Goal: Information Seeking & Learning: Find specific fact

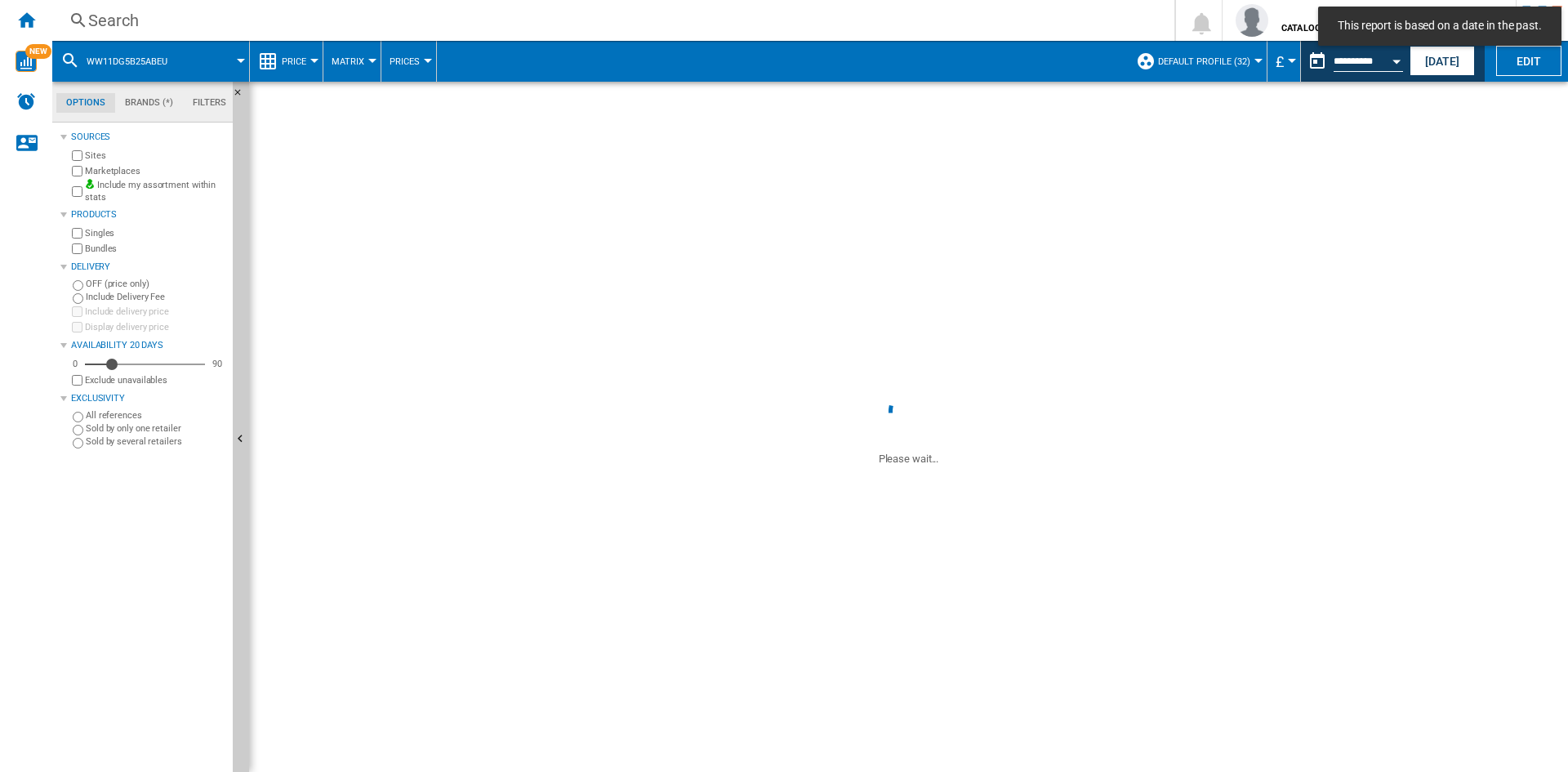
click at [134, 18] on div "Search" at bounding box center [609, 20] width 1043 height 23
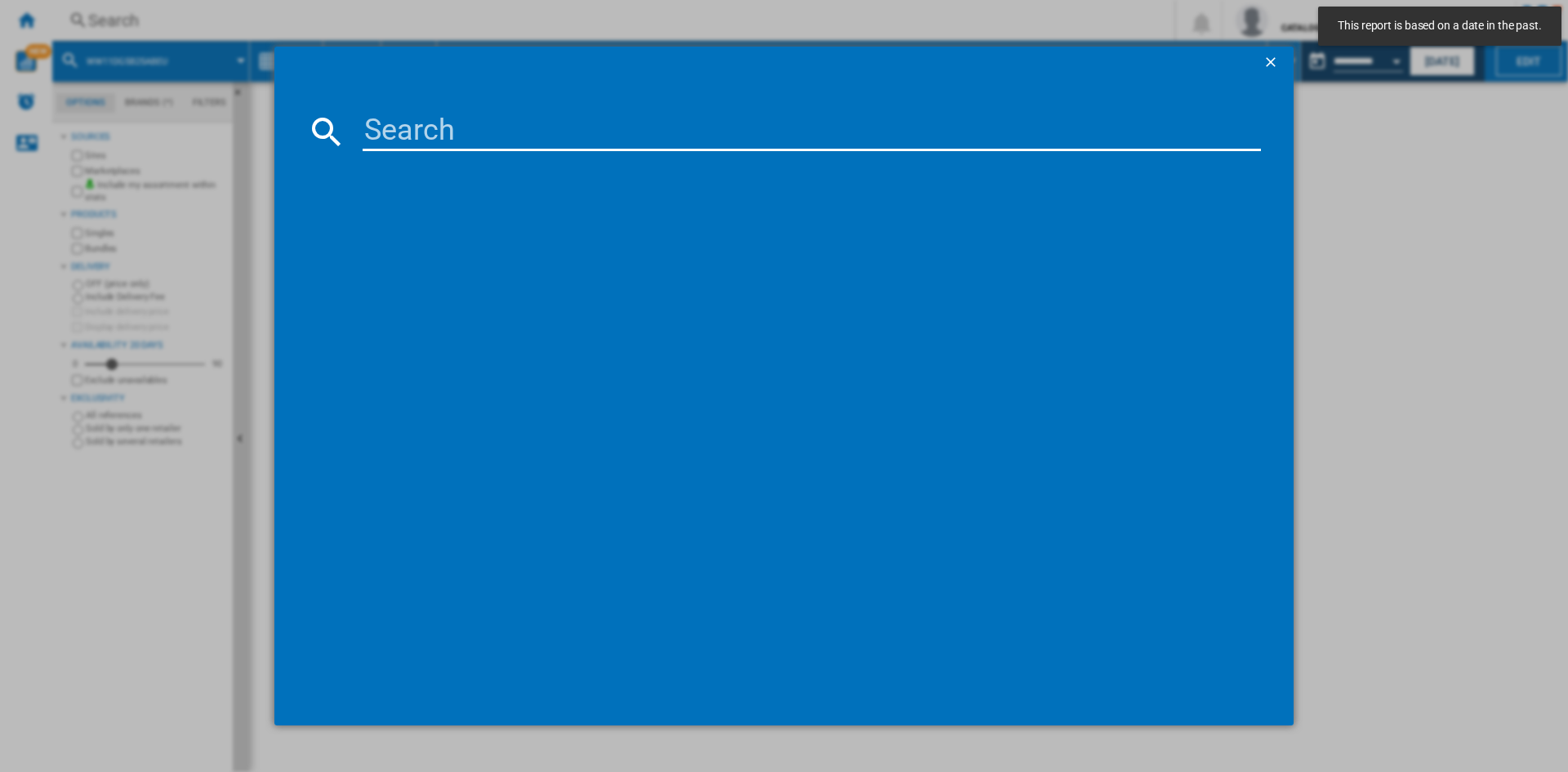
click at [418, 126] on input at bounding box center [812, 131] width 898 height 39
paste input "DW60CG550FWQEU"
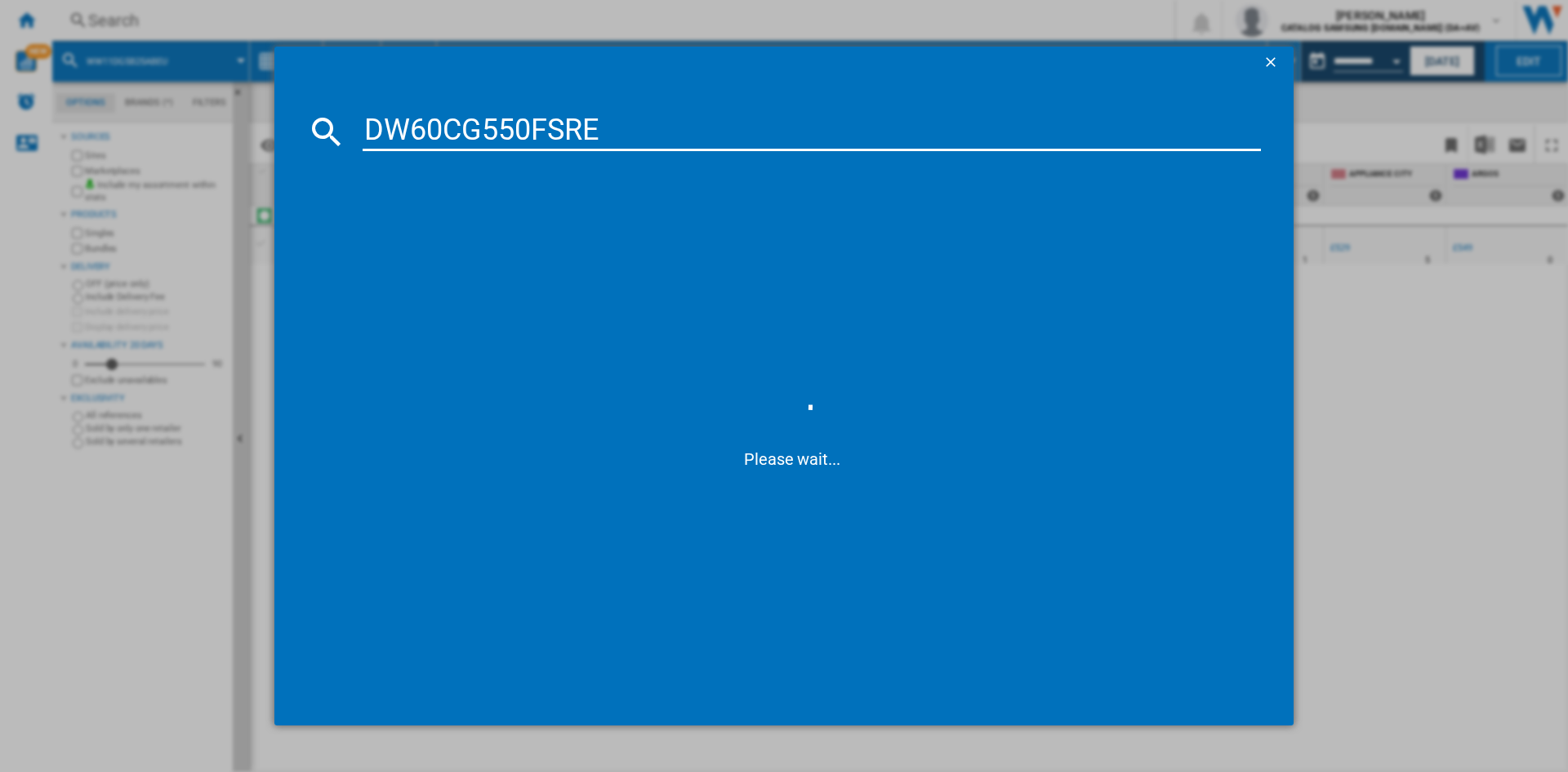
type input "DW60CG550FSR"
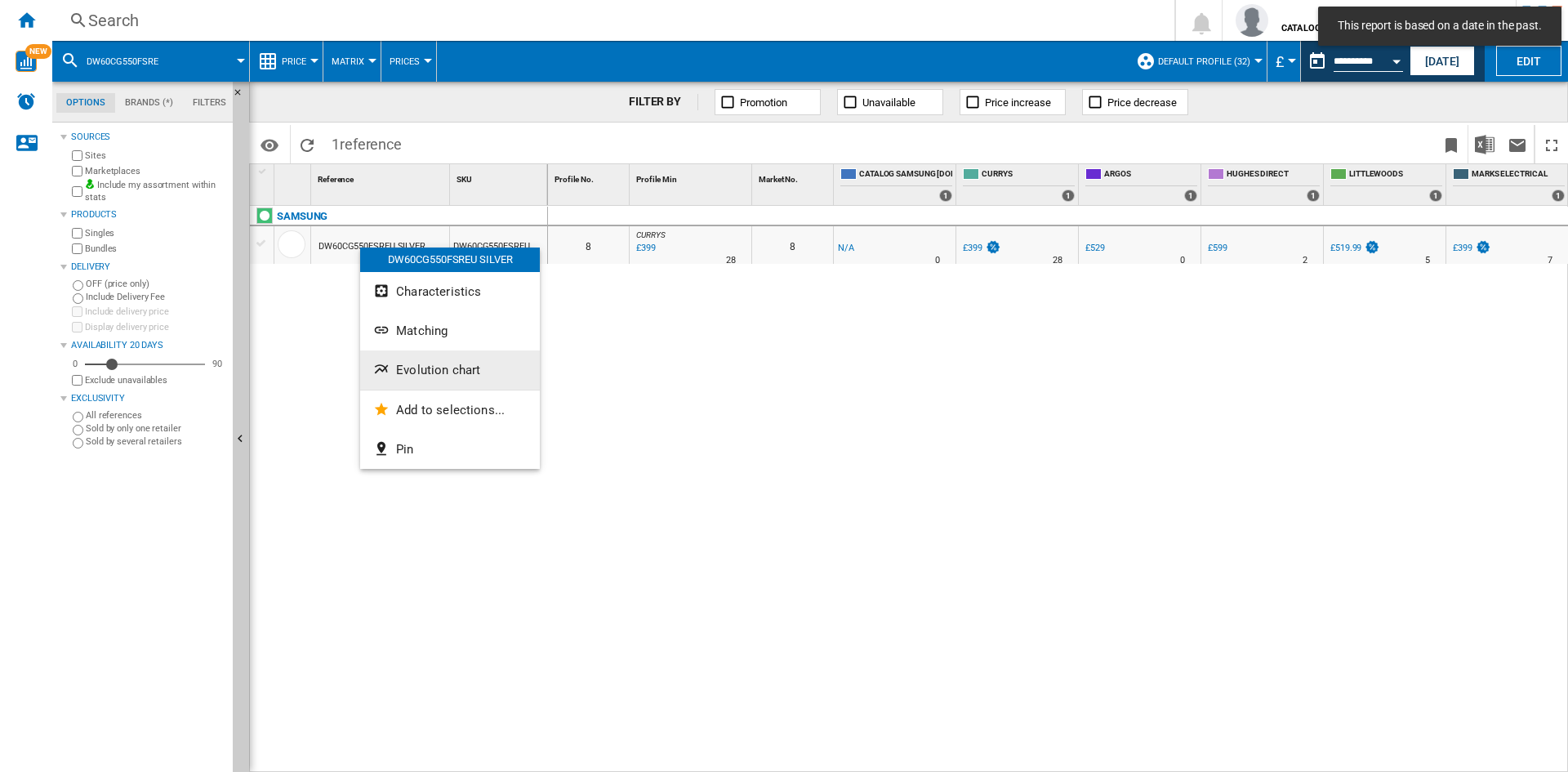
click at [419, 374] on span "Evolution chart" at bounding box center [438, 370] width 84 height 15
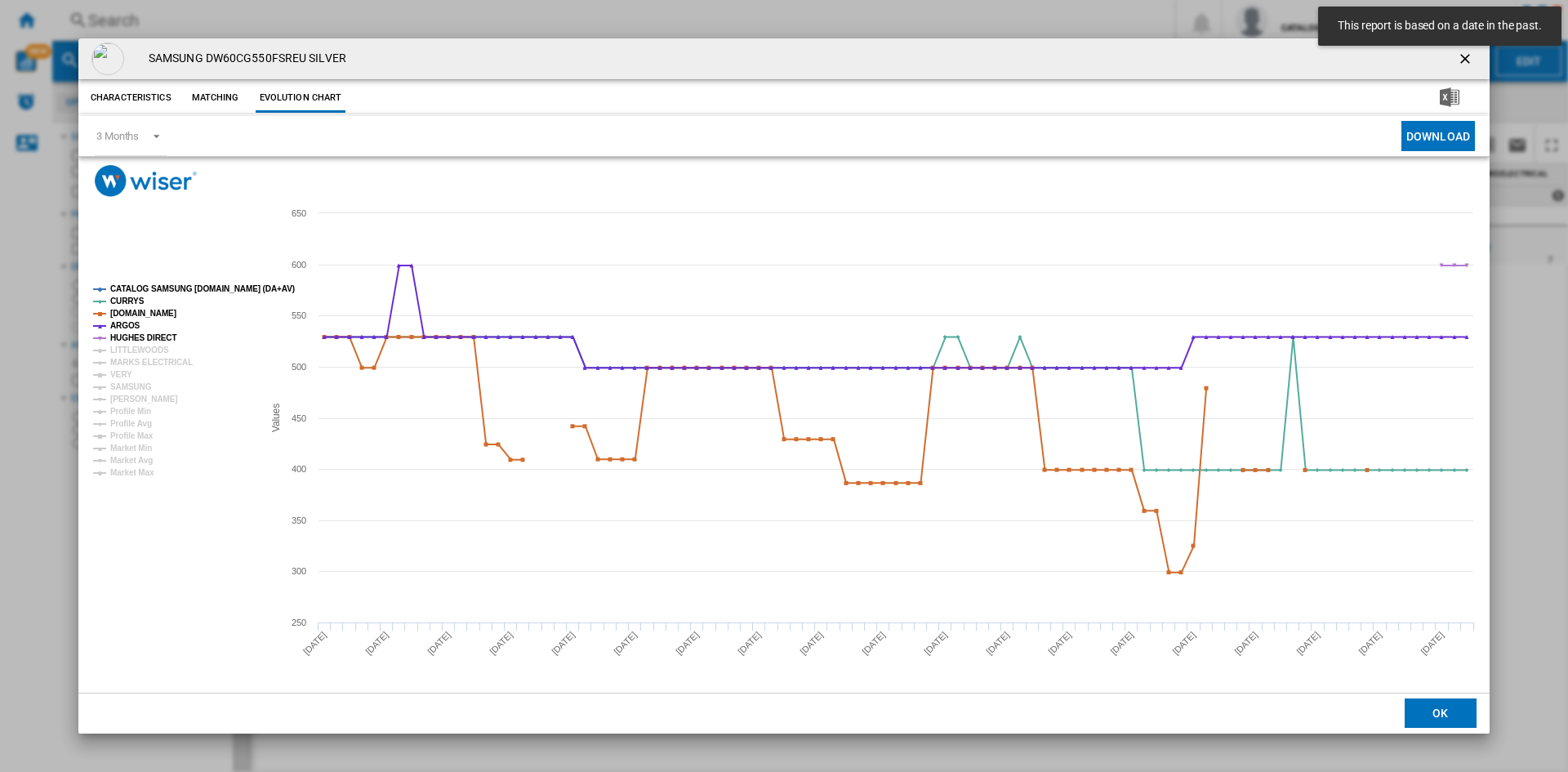
click at [164, 285] on tspan "CATALOG SAMSUNG [DOMAIN_NAME] (DA+AV)" at bounding box center [203, 289] width 184 height 9
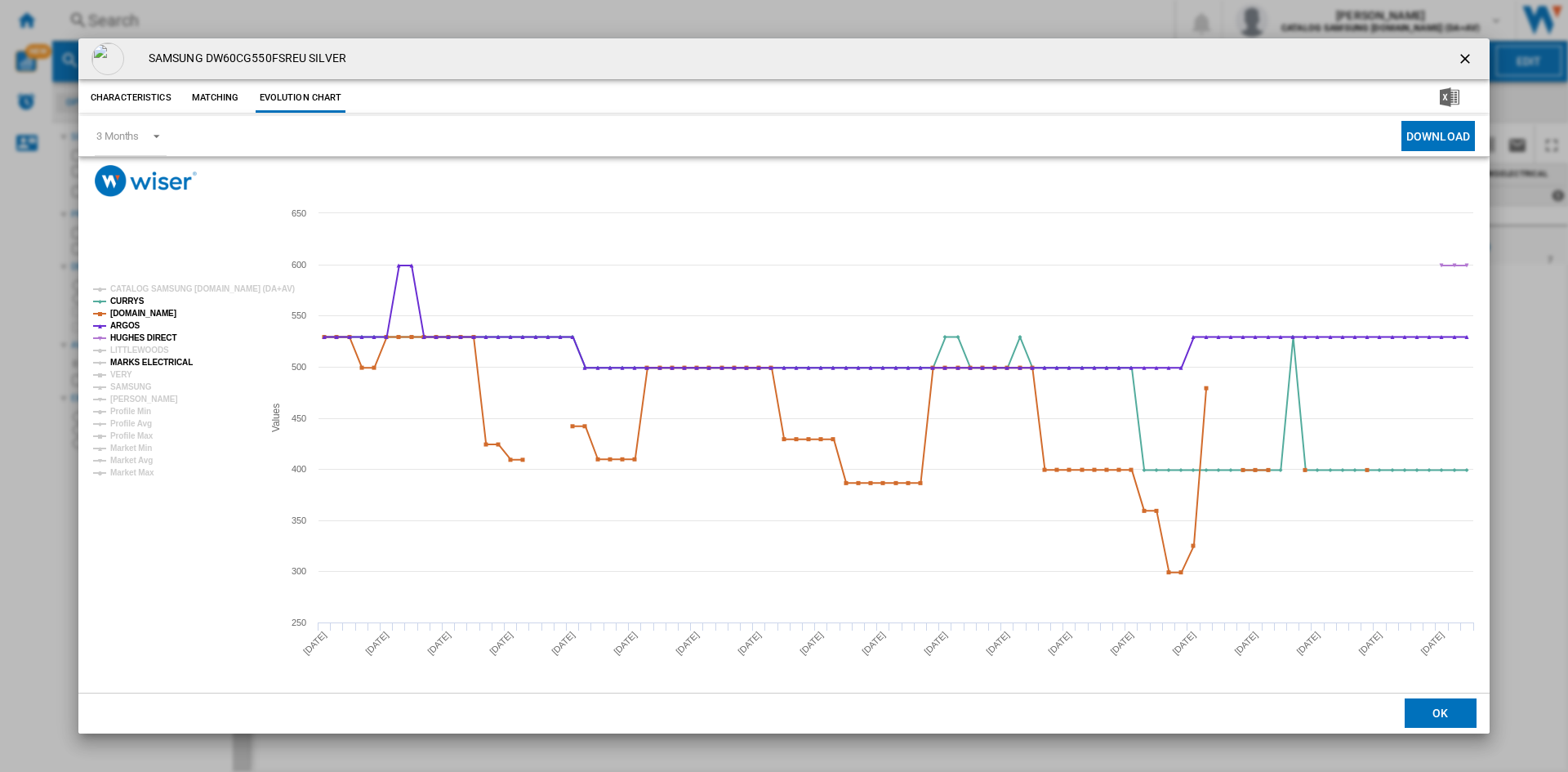
click at [138, 360] on tspan "MARKS ELECTRICAL" at bounding box center [151, 362] width 83 height 9
click at [121, 374] on tspan "VERY" at bounding box center [121, 374] width 22 height 9
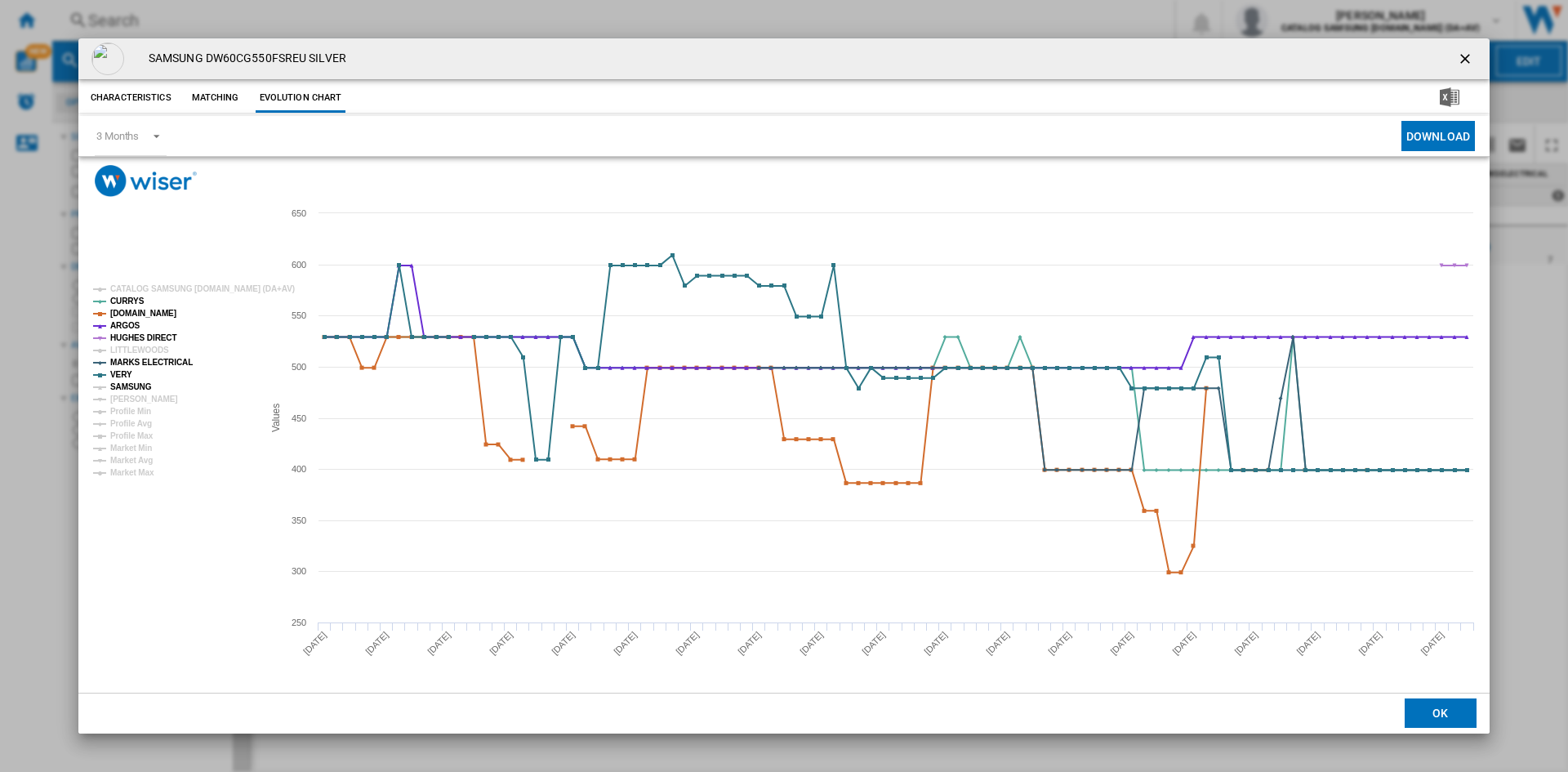
click at [134, 380] on g "CATALOG SAMSUNG [DOMAIN_NAME] (DA+AV) CURRYS [DOMAIN_NAME] ARGOS [PERSON_NAME] …" at bounding box center [190, 381] width 208 height 205
click at [133, 396] on tspan "[PERSON_NAME]" at bounding box center [144, 399] width 68 height 9
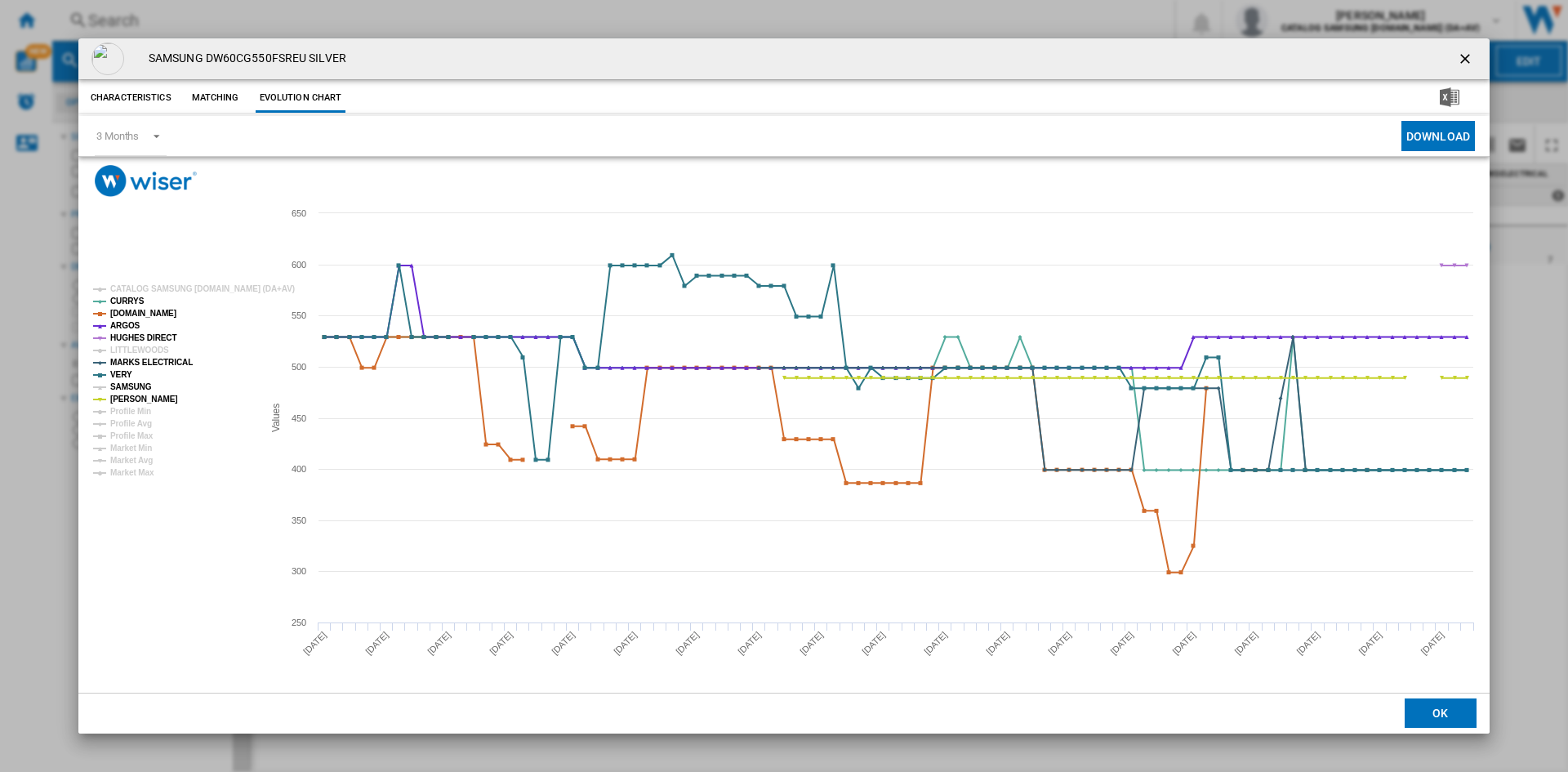
click at [134, 384] on tspan "SAMSUNG" at bounding box center [131, 386] width 42 height 9
click at [1471, 56] on ng-md-icon "getI18NText('BUTTONS.CLOSE_DIALOG')" at bounding box center [1466, 60] width 20 height 20
